Goal: Task Accomplishment & Management: Manage account settings

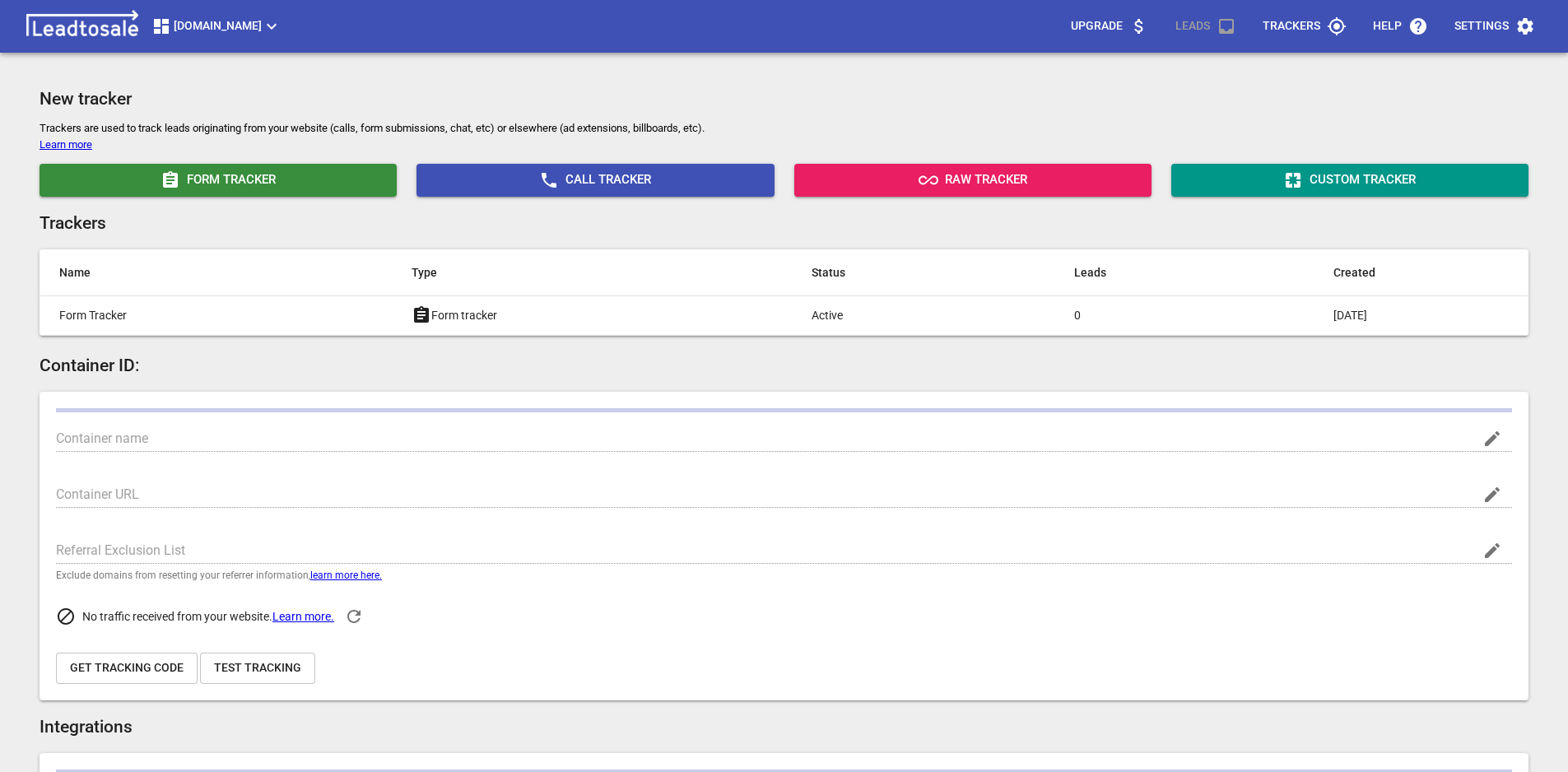
type input "[DOMAIN_NAME]"
type input "G-PC9C76S30F"
click at [1521, 33] on icon "button" at bounding box center [1525, 26] width 20 height 20
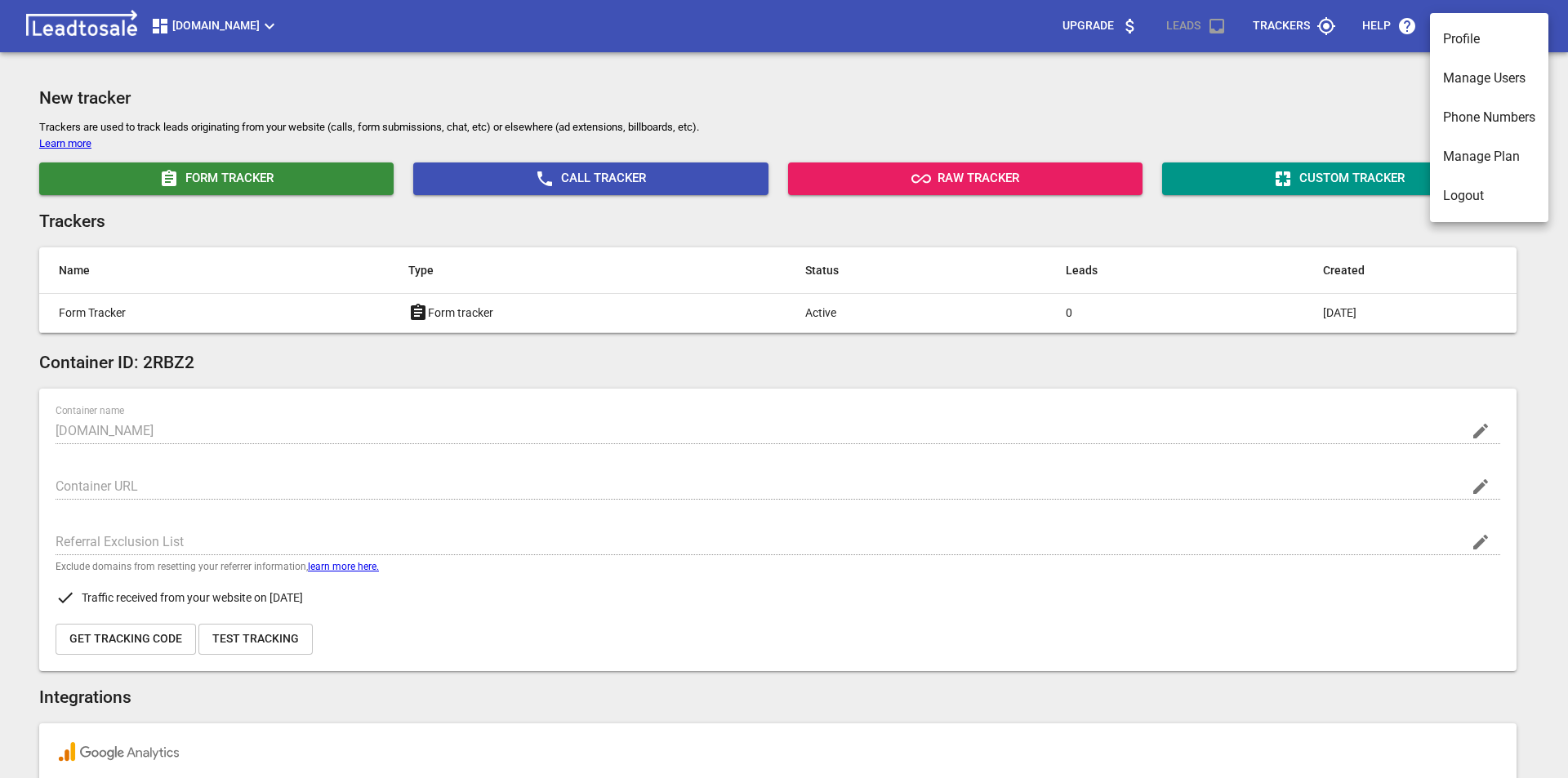
click at [1482, 199] on li "Logout" at bounding box center [1489, 195] width 118 height 39
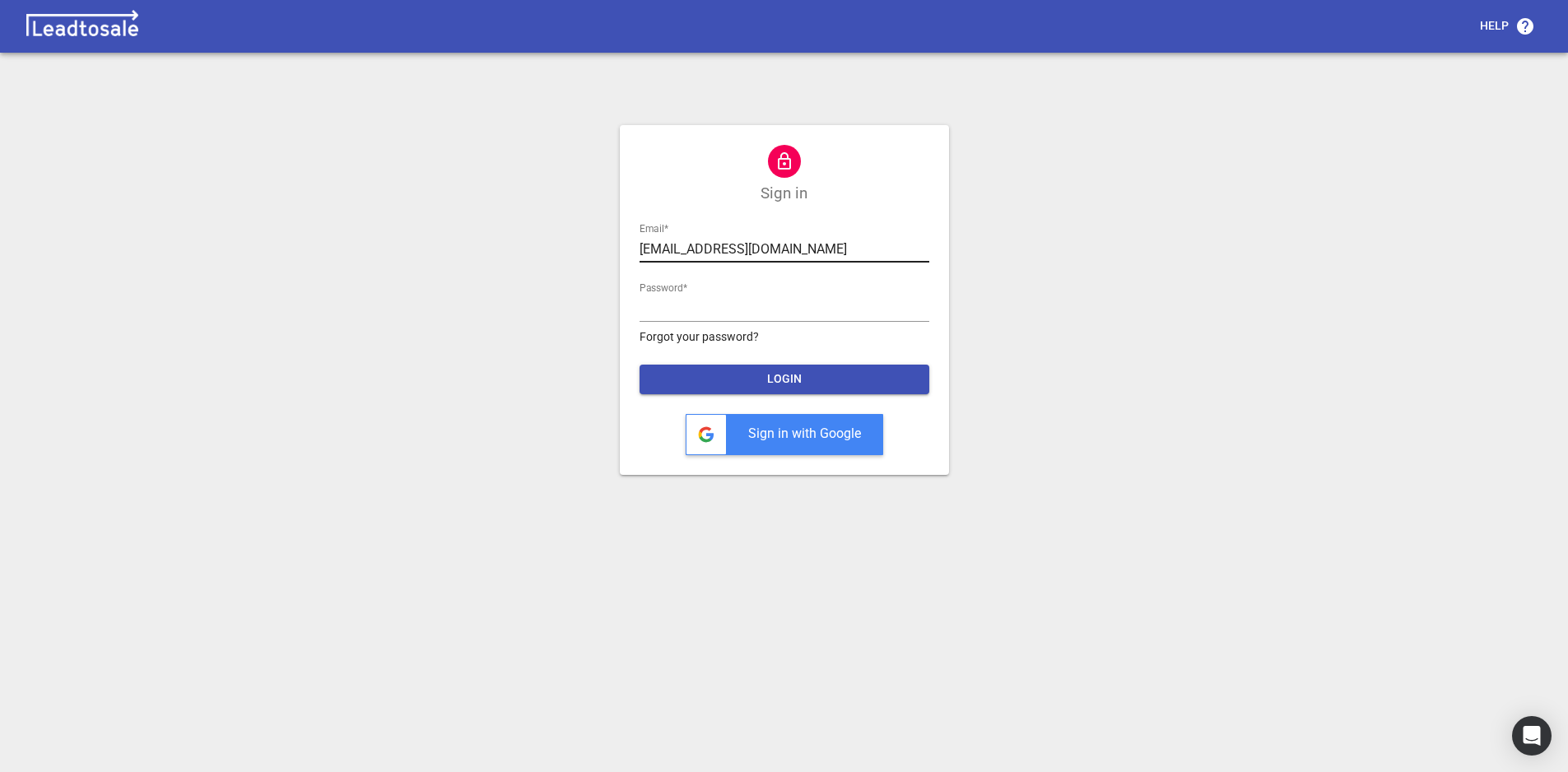
click at [716, 252] on input "[EMAIL_ADDRESS][DOMAIN_NAME]" at bounding box center [785, 249] width 290 height 26
type input "[EMAIL_ADDRESS][DOMAIN_NAME]"
click at [800, 373] on span "LOGIN" at bounding box center [784, 379] width 263 height 17
